Goal: Check status: Check status

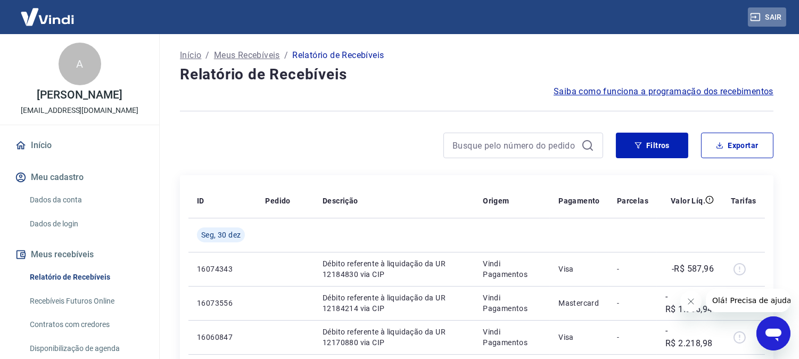
click at [759, 14] on icon "button" at bounding box center [755, 17] width 10 height 8
